Goal: Communication & Community: Ask a question

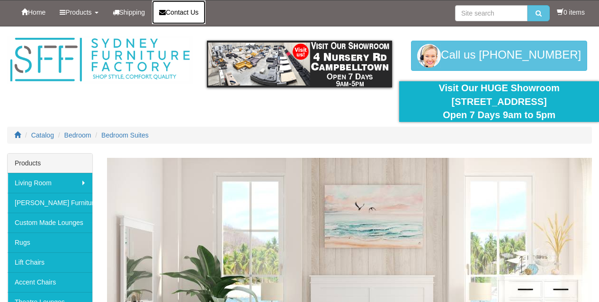
click at [177, 6] on link "Contact Us" at bounding box center [178, 12] width 53 height 24
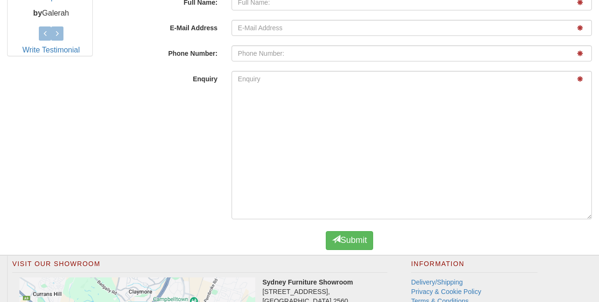
scroll to position [507, 0]
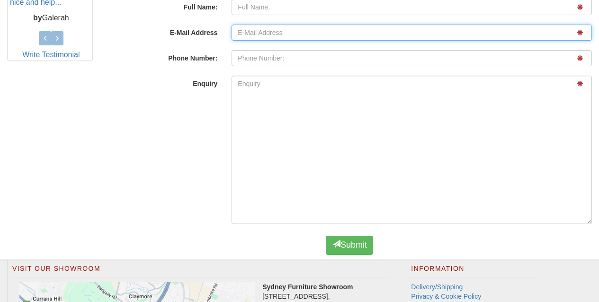
drag, startPoint x: 266, startPoint y: 46, endPoint x: 275, endPoint y: 58, distance: 14.9
click at [266, 41] on input "E-Mail Address" at bounding box center [411, 33] width 360 height 16
type input "[EMAIL_ADDRESS][DOMAIN_NAME]"
type input "[PERSON_NAME]"
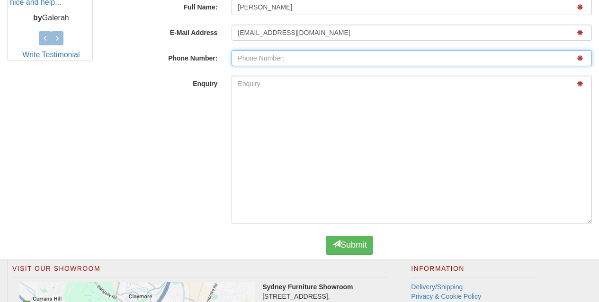
type input "09875490716"
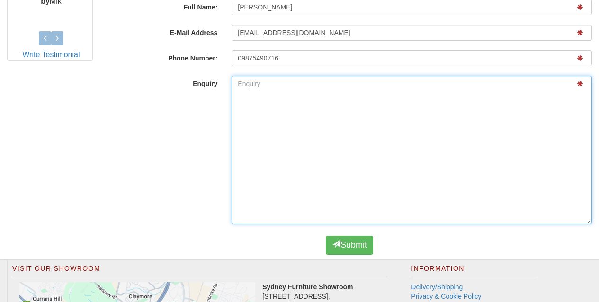
click at [347, 201] on textarea "Enquiry" at bounding box center [411, 150] width 360 height 149
paste textarea "Hello Hope you and your business are doing well. We've all been through so much…"
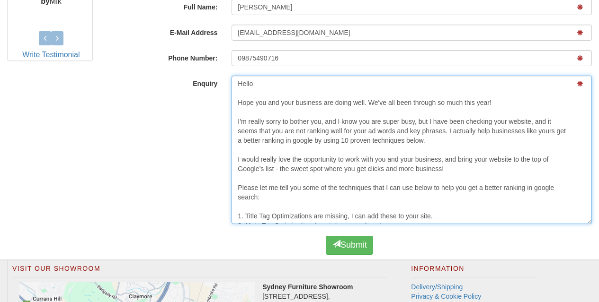
scroll to position [6, 0]
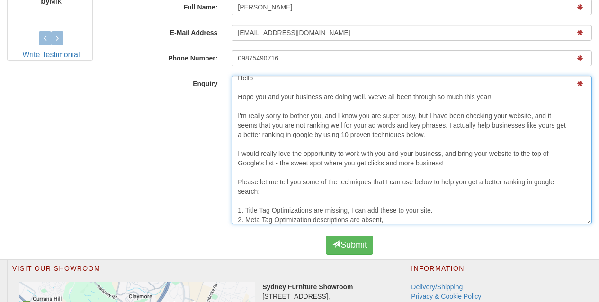
click at [355, 197] on textarea "Hello Hope you and your business are doing well. We've all been through so much…" at bounding box center [411, 150] width 360 height 149
paste textarea "i, I help businesses grow with powerful SEO strategies and stunning, responsive…"
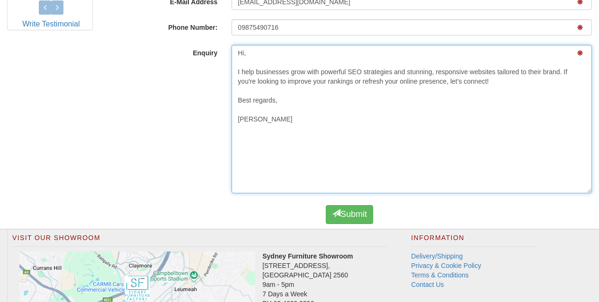
scroll to position [555, 0]
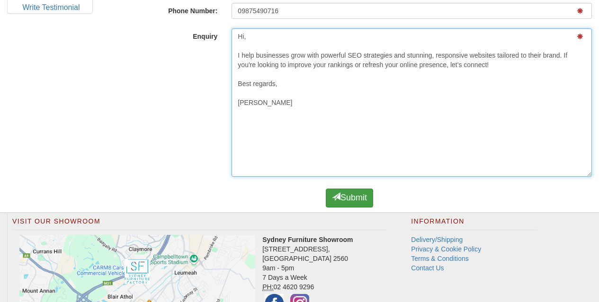
type textarea "Hi, I help businesses grow with powerful SEO strategies and stunning, responsiv…"
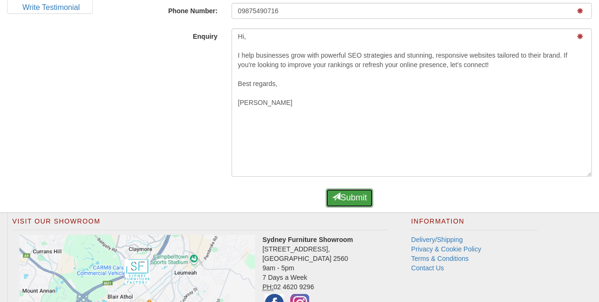
click at [358, 208] on button "Submit" at bounding box center [349, 198] width 47 height 19
